Goal: Task Accomplishment & Management: Manage account settings

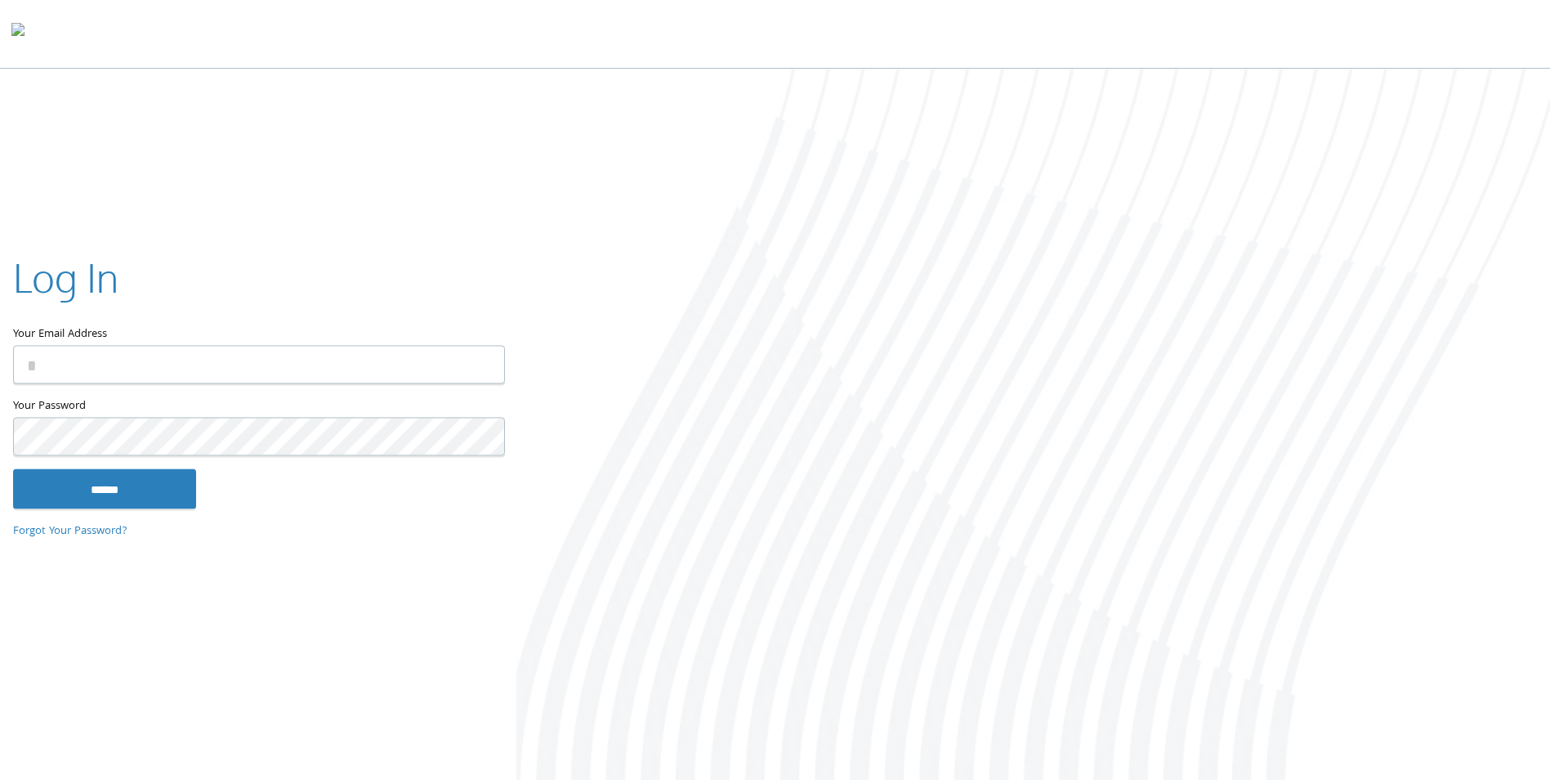
click at [147, 367] on input "Your Email Address" at bounding box center [259, 365] width 492 height 38
type input "**********"
click at [13, 469] on input "******" at bounding box center [104, 488] width 183 height 39
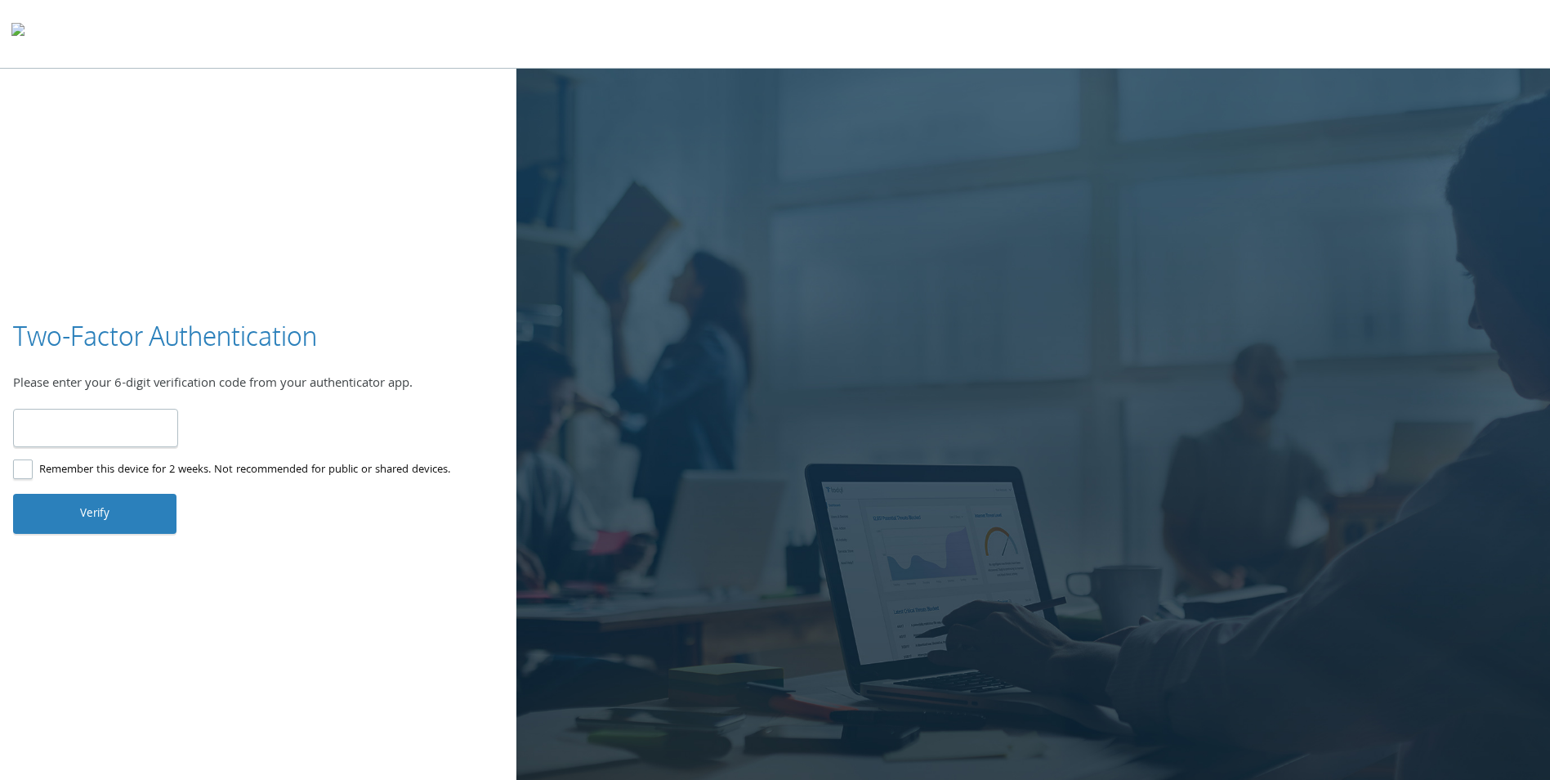
type input "******"
